Goal: Information Seeking & Learning: Learn about a topic

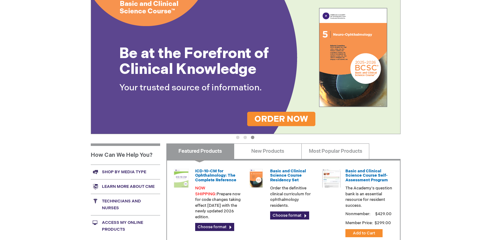
scroll to position [155, 0]
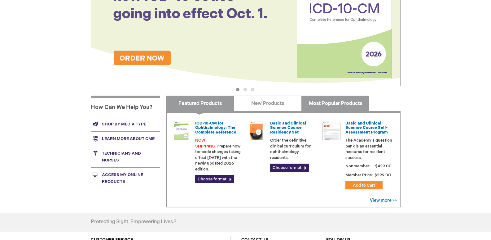
click at [346, 105] on link "Most Popular Products" at bounding box center [336, 103] width 68 height 16
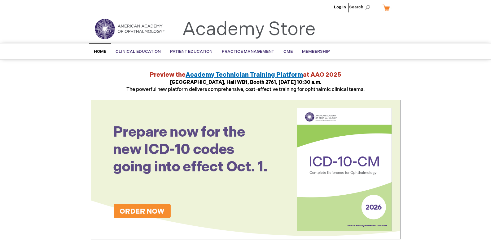
scroll to position [0, 0]
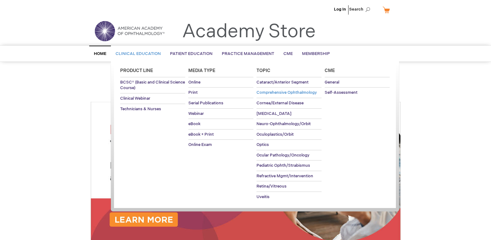
click at [305, 95] on link "Comprehensive Ophthalmology" at bounding box center [289, 92] width 65 height 10
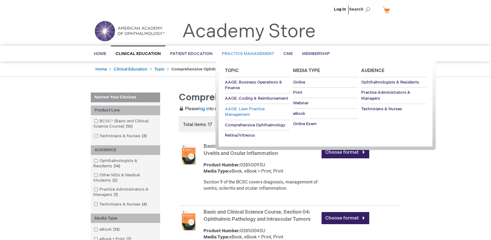
click at [257, 108] on span "AAOE: Lean Practice Management" at bounding box center [245, 111] width 40 height 11
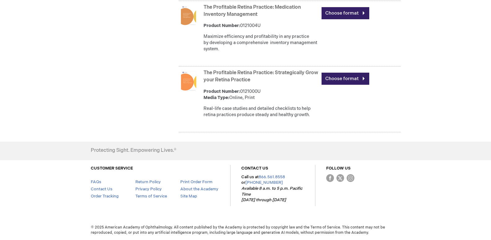
scroll to position [99, 0]
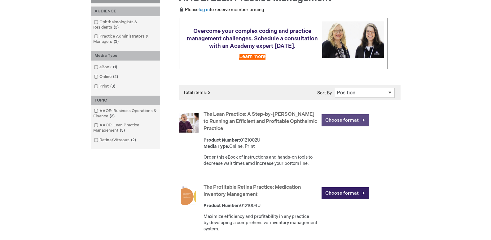
click at [325, 126] on link "Choose format" at bounding box center [346, 120] width 48 height 12
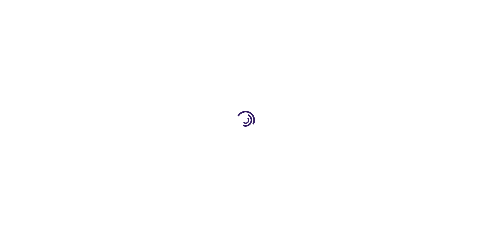
type input "0"
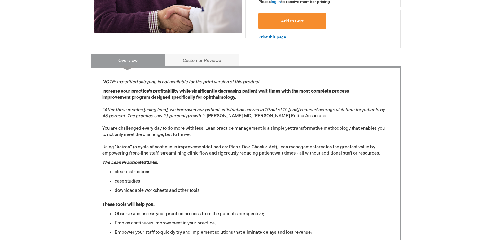
scroll to position [217, 0]
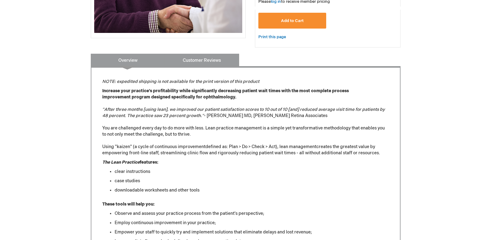
click at [213, 54] on link "Customer Reviews" at bounding box center [202, 60] width 74 height 12
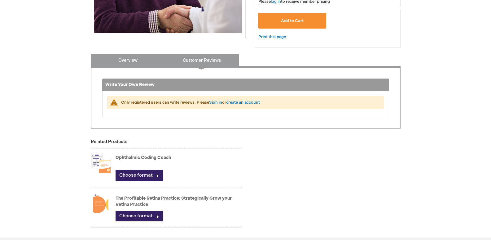
click at [150, 54] on link "Overview" at bounding box center [128, 60] width 74 height 12
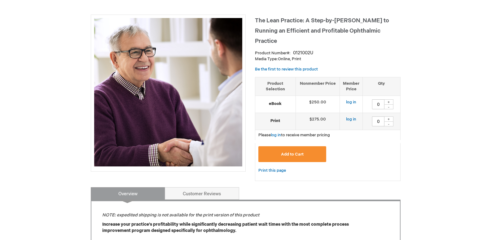
scroll to position [0, 0]
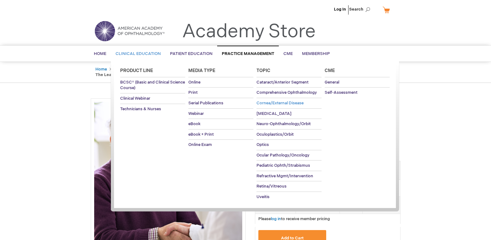
click at [268, 103] on span "Cornea/External Disease" at bounding box center [280, 102] width 47 height 5
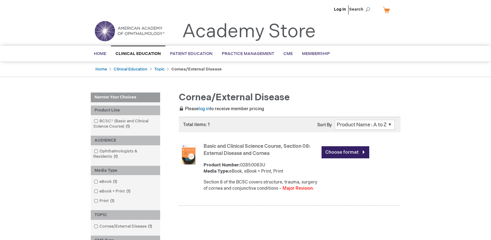
scroll to position [31, 0]
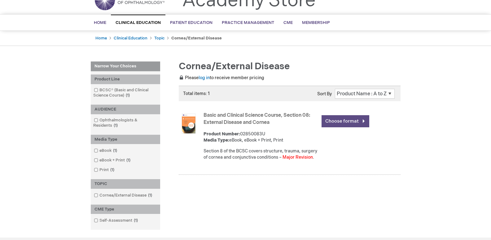
click at [337, 125] on link "Choose format" at bounding box center [346, 121] width 48 height 12
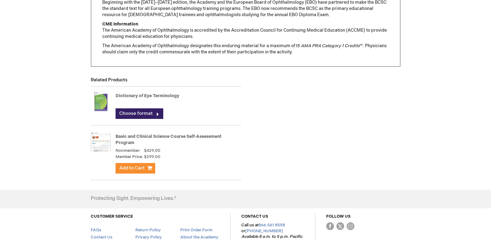
scroll to position [589, 0]
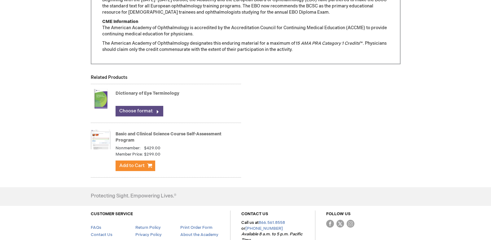
click at [156, 107] on link "Choose format" at bounding box center [140, 111] width 48 height 11
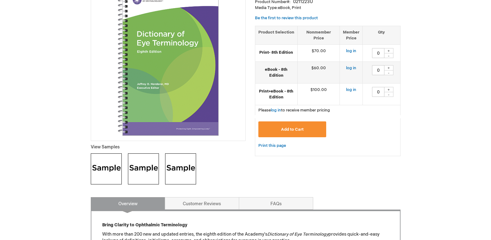
scroll to position [93, 0]
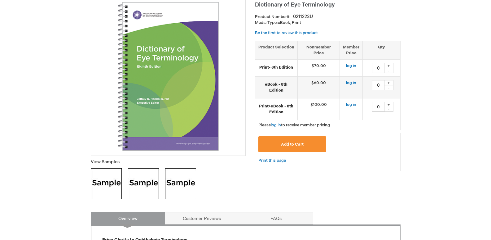
click at [174, 85] on img at bounding box center [168, 76] width 148 height 148
click at [114, 188] on img at bounding box center [106, 183] width 31 height 31
click at [150, 182] on img at bounding box center [143, 183] width 31 height 31
click at [180, 191] on img at bounding box center [180, 183] width 31 height 31
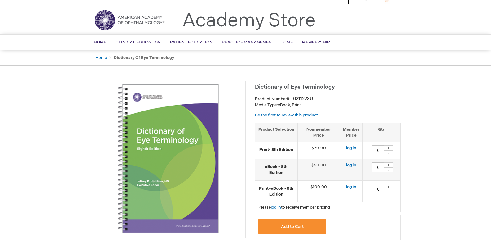
scroll to position [0, 0]
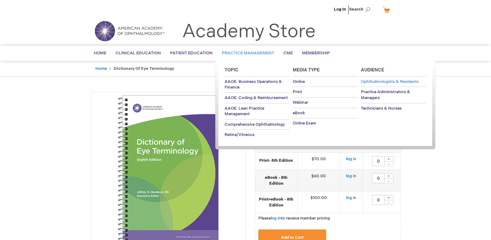
click at [391, 80] on span "Ophthalmologists & Residents" at bounding box center [390, 81] width 58 height 5
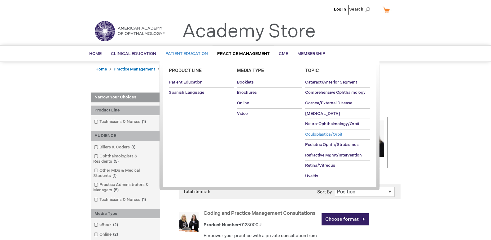
click at [325, 138] on link "Oculoplastics/Orbit" at bounding box center [337, 134] width 65 height 10
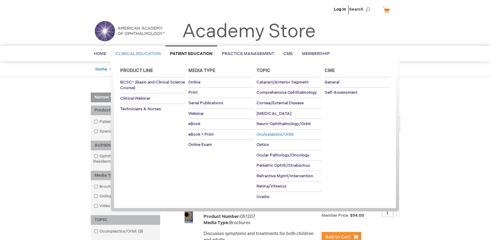
click at [275, 135] on span "Oculoplastics/Orbit" at bounding box center [275, 134] width 37 height 5
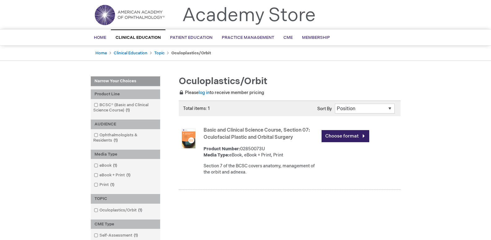
scroll to position [31, 0]
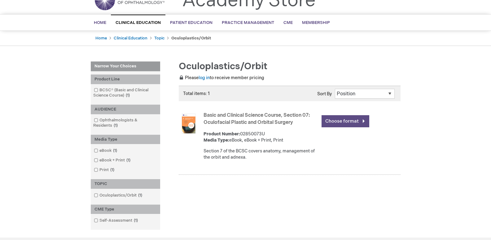
click at [338, 120] on link "Choose format" at bounding box center [346, 121] width 48 height 12
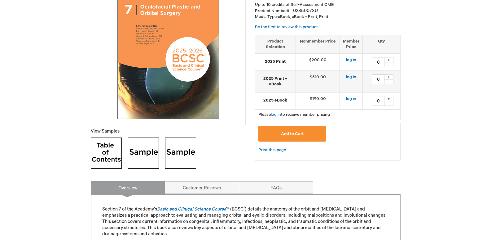
scroll to position [124, 0]
click at [146, 157] on img at bounding box center [143, 153] width 31 height 31
click at [109, 148] on img at bounding box center [106, 153] width 31 height 31
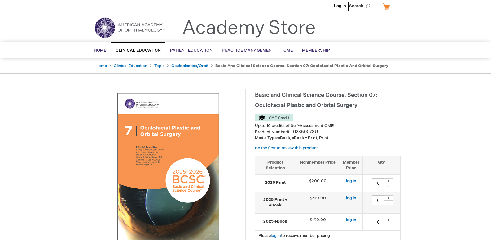
scroll to position [0, 0]
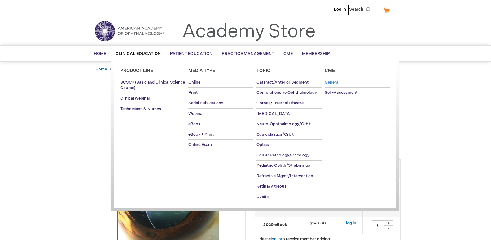
click at [332, 81] on span "General" at bounding box center [332, 82] width 15 height 5
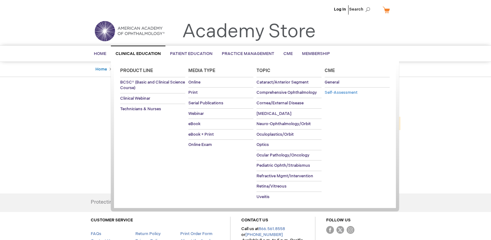
click at [345, 94] on span "Self-Assessment" at bounding box center [341, 92] width 33 height 5
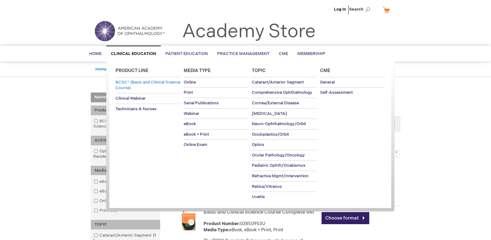
click at [153, 84] on span "BCSC® (Basic and Clinical Science Course)" at bounding box center [148, 85] width 65 height 11
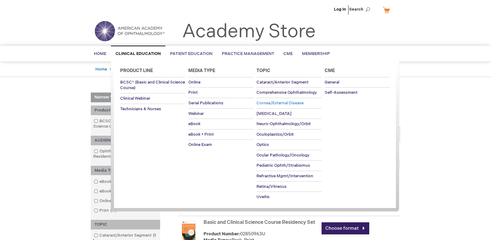
click at [289, 102] on span "Cornea/External Disease" at bounding box center [280, 102] width 47 height 5
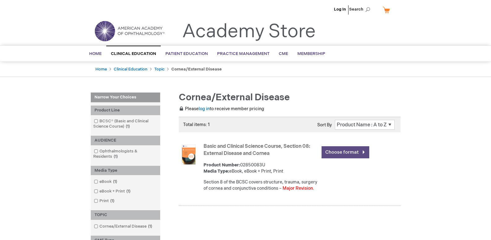
click at [334, 151] on link "Choose format" at bounding box center [346, 152] width 48 height 12
